Goal: Task Accomplishment & Management: Complete application form

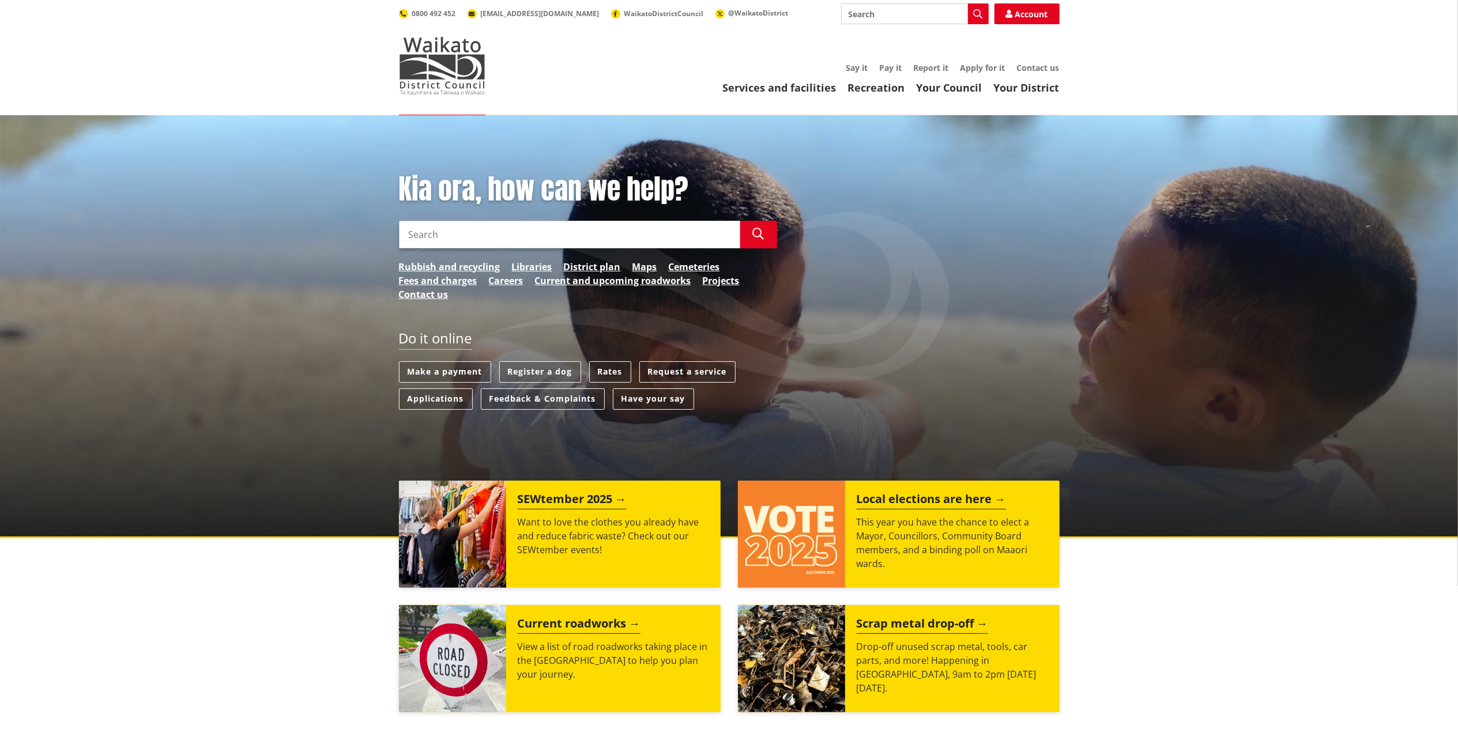
click at [513, 236] on input "Search" at bounding box center [569, 235] width 341 height 28
type input "three water capacity assessment"
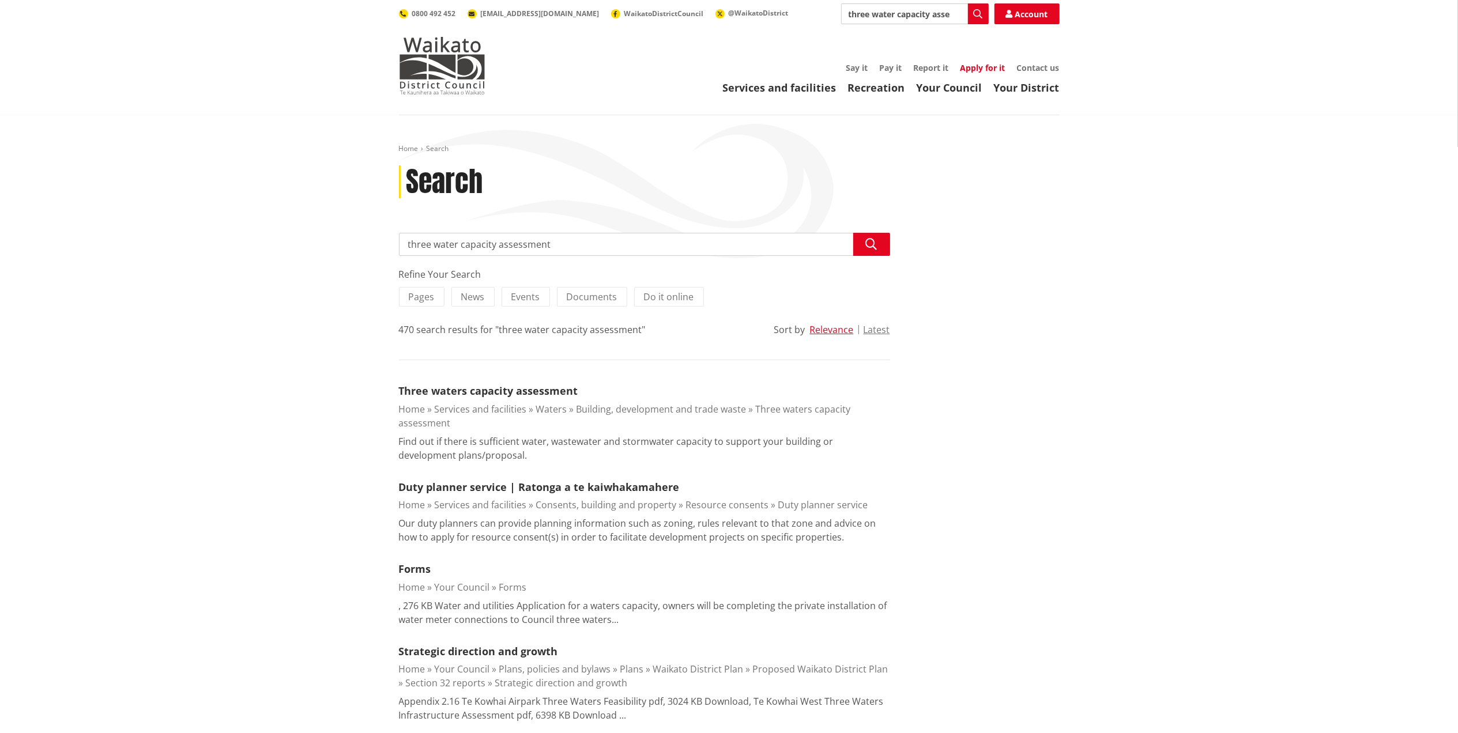
click at [985, 65] on link "Apply for it" at bounding box center [983, 67] width 45 height 11
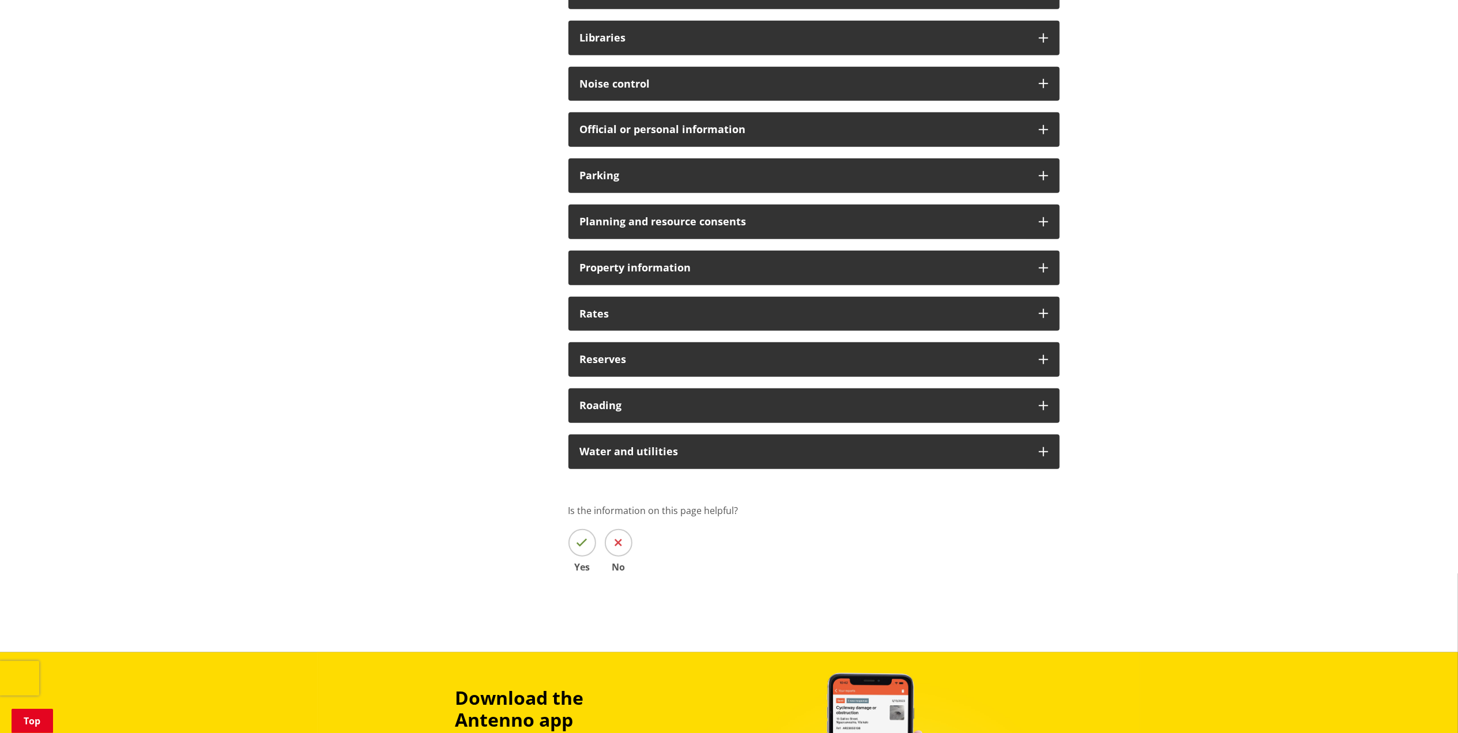
scroll to position [769, 0]
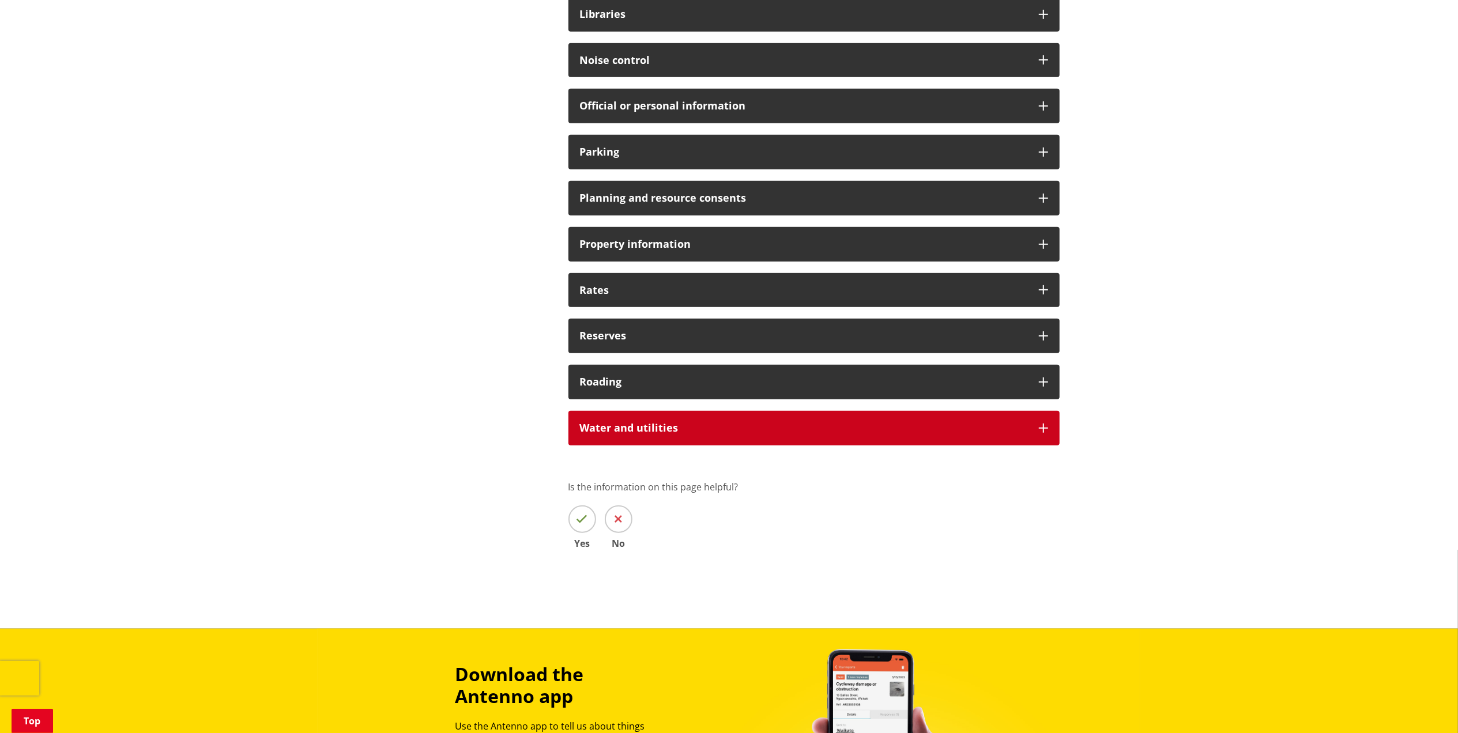
click at [1052, 424] on div "Water and utilities" at bounding box center [814, 428] width 491 height 35
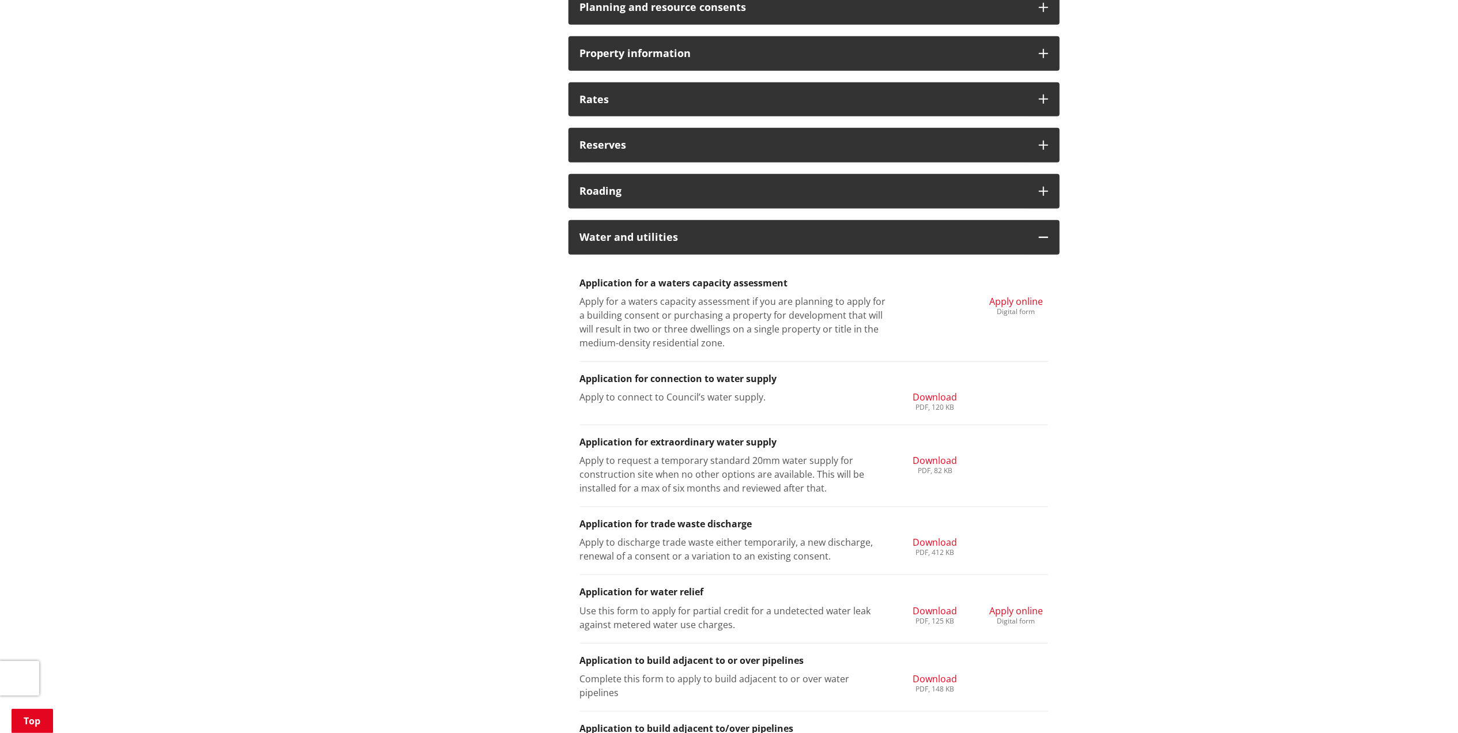
scroll to position [999, 0]
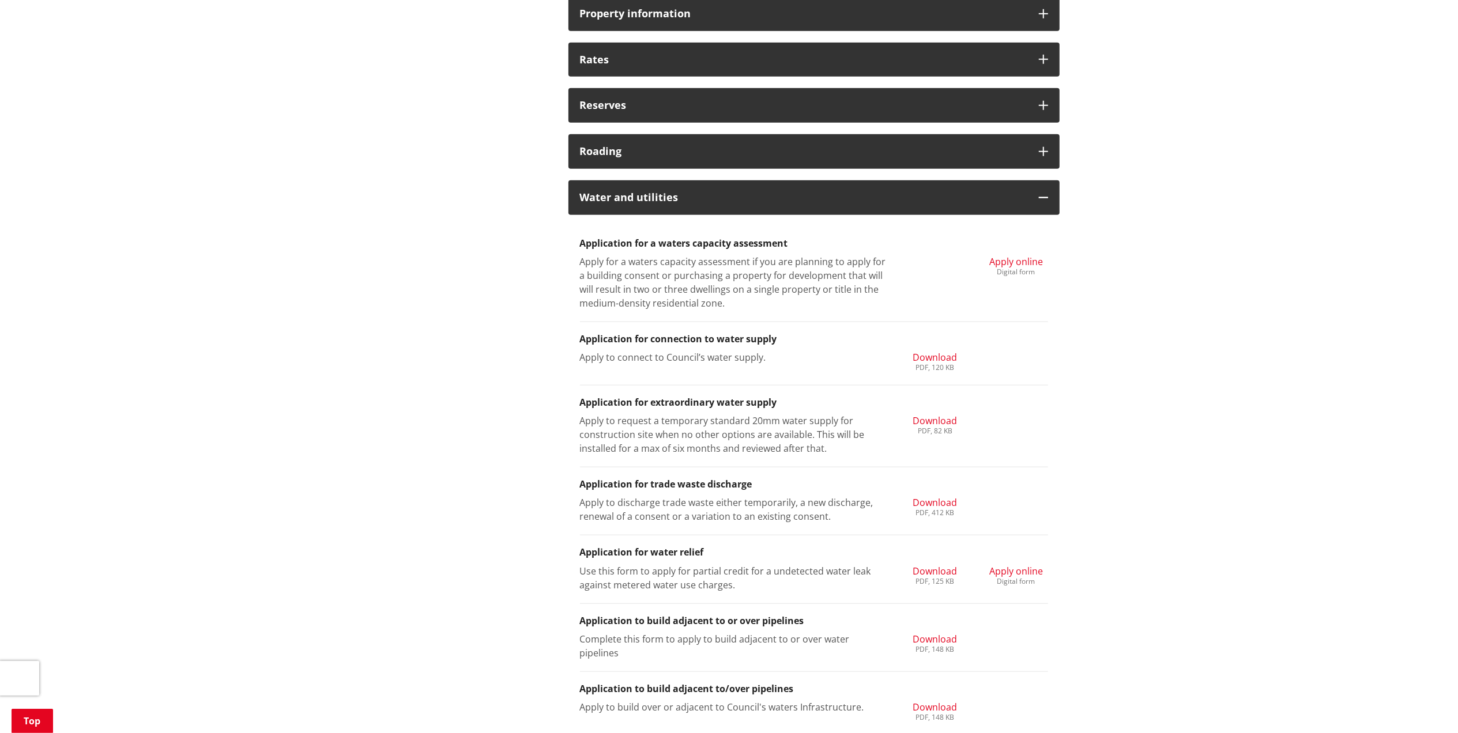
click at [1024, 258] on span "Apply online" at bounding box center [1016, 261] width 54 height 13
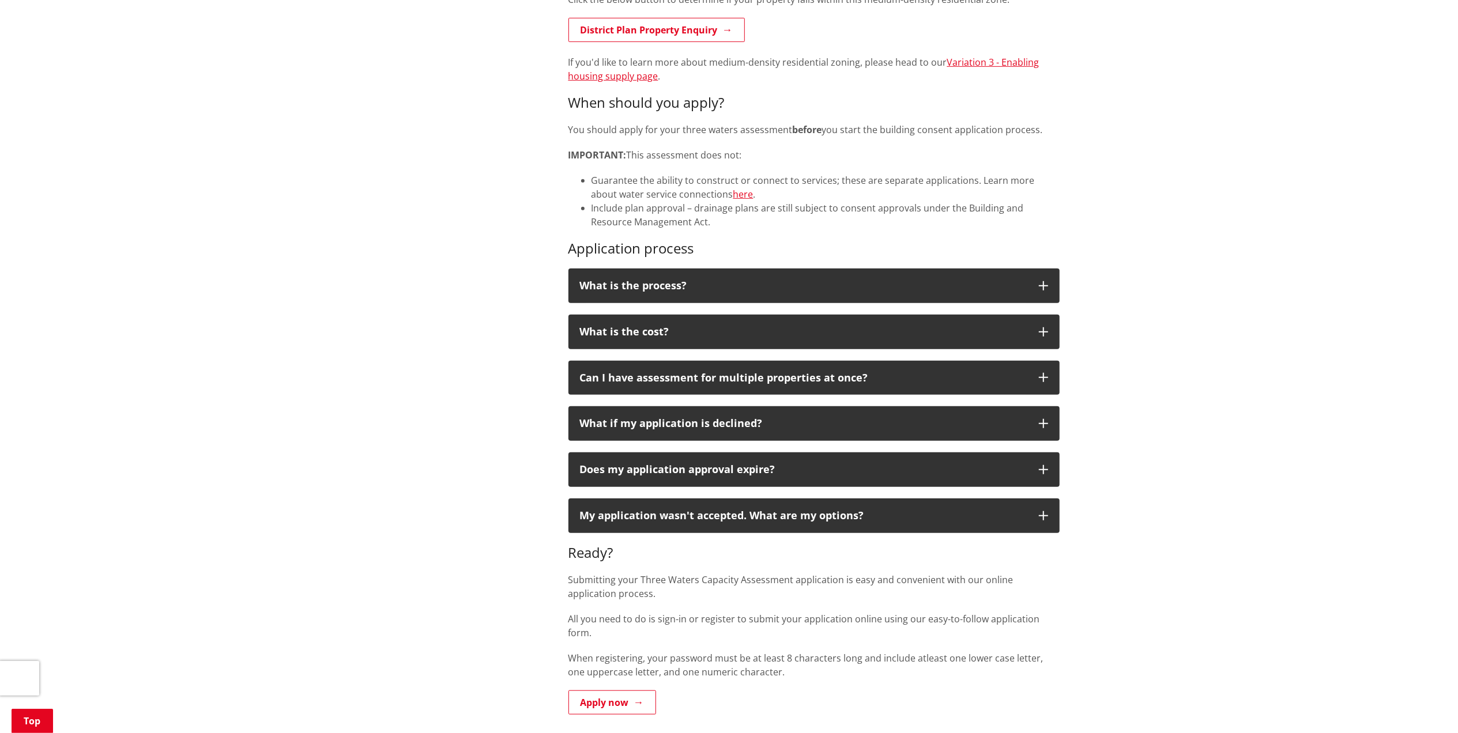
scroll to position [769, 0]
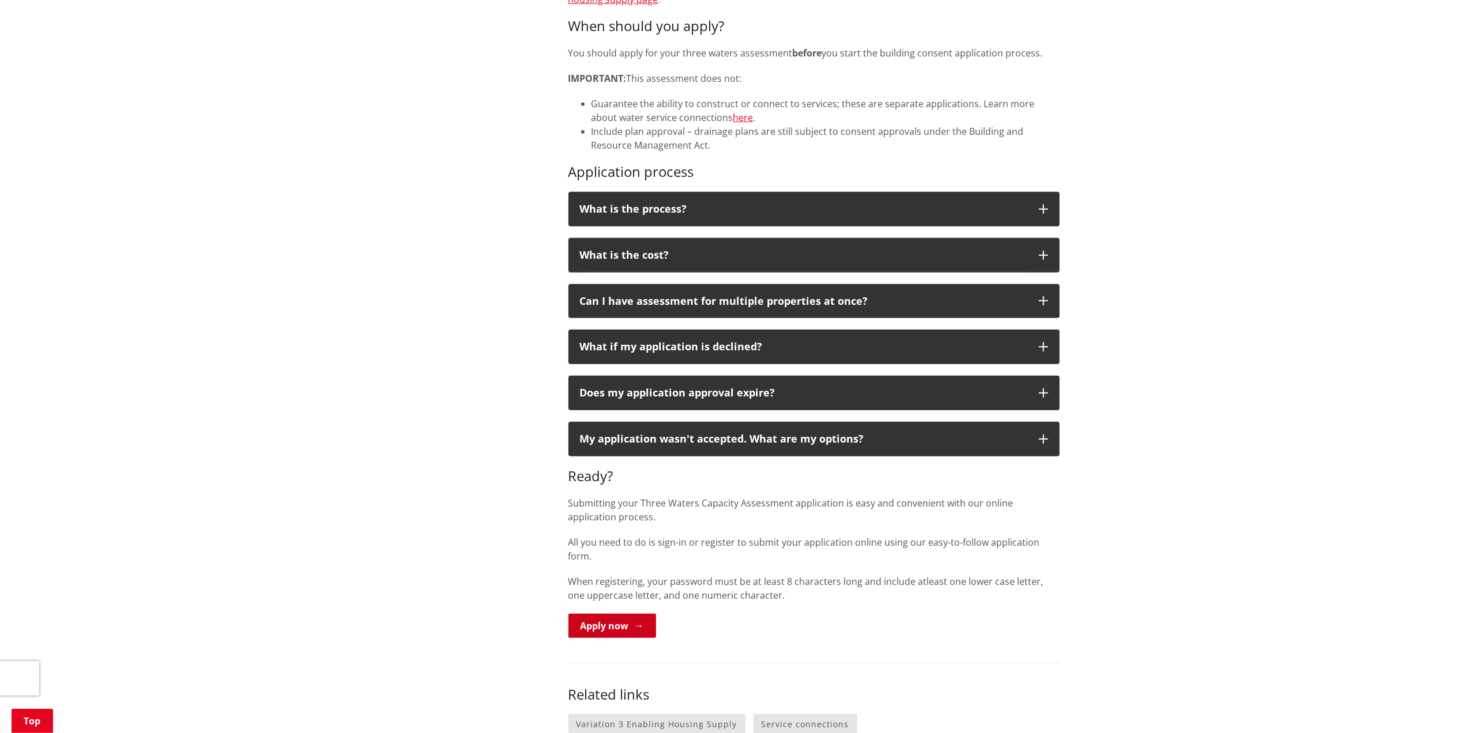
click at [618, 614] on link "Apply now" at bounding box center [613, 626] width 88 height 24
